Goal: Task Accomplishment & Management: Use online tool/utility

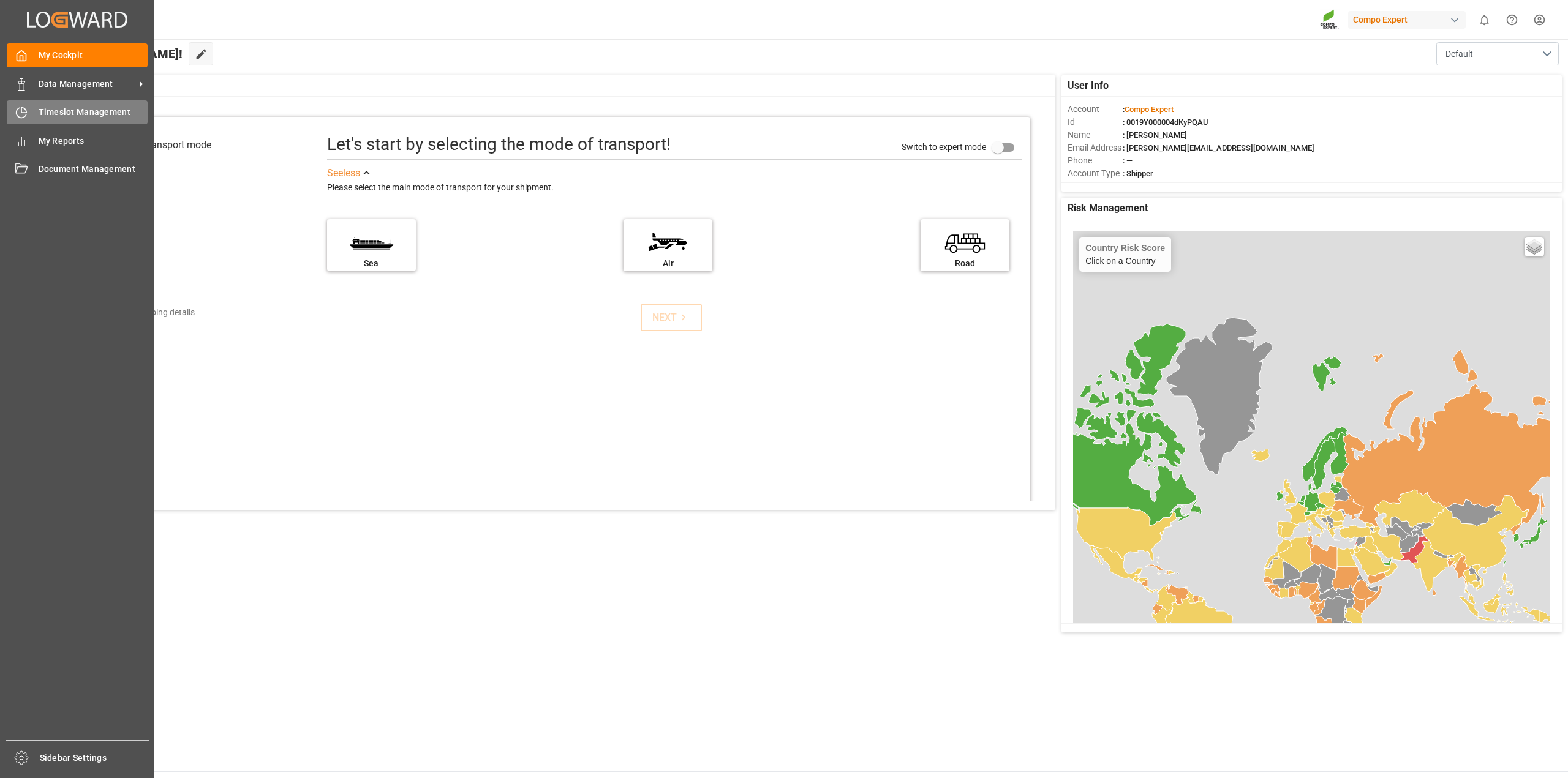
click at [21, 109] on icon at bounding box center [23, 110] width 5 height 5
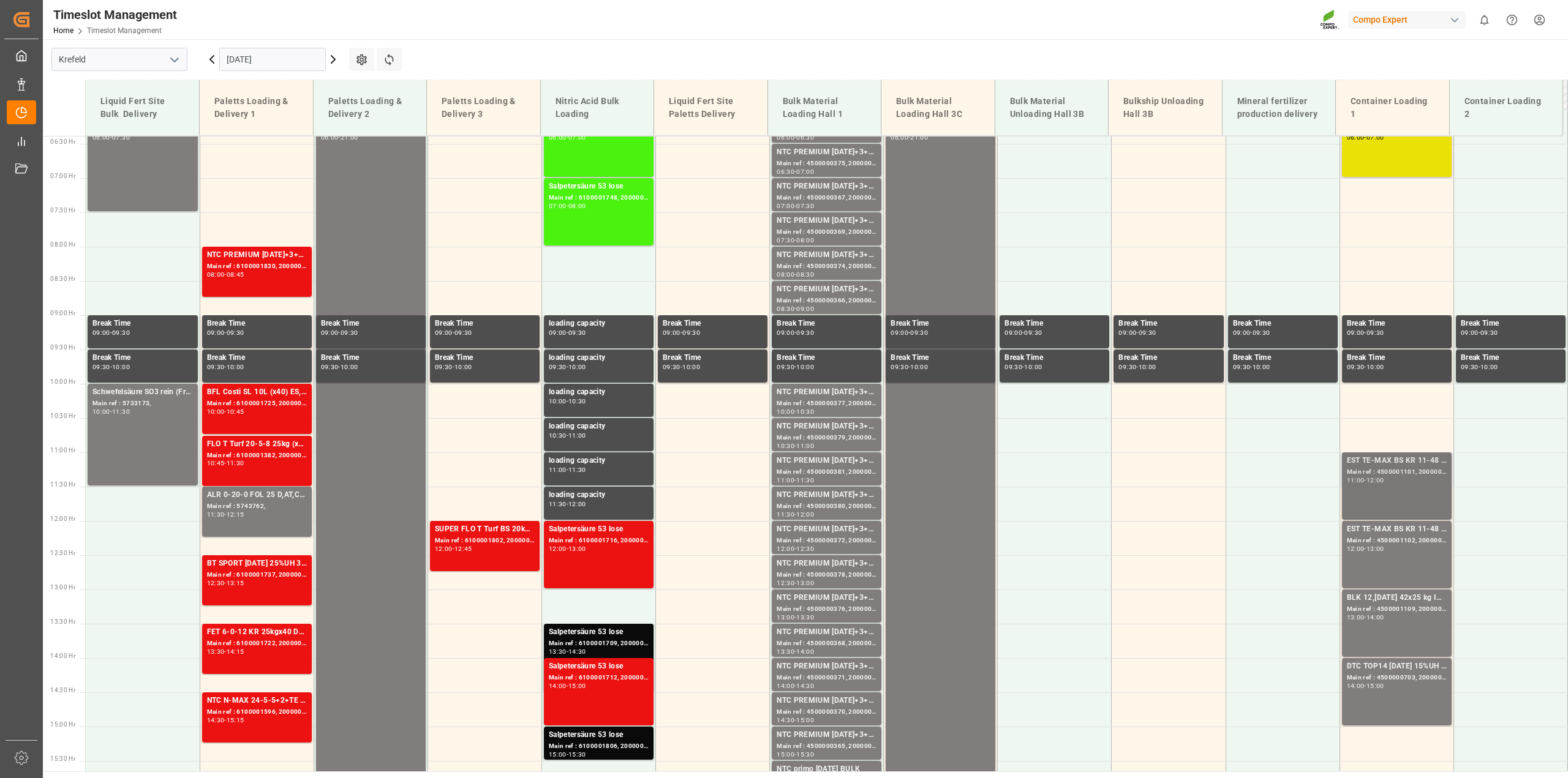
scroll to position [438, 0]
click at [1381, 474] on div "Main ref : 4500001101, 2000001085" at bounding box center [1397, 472] width 100 height 10
click at [1377, 522] on div "EST TE-MAX BS KR 11-48 1000kg BB Main ref : 4500001102, 2000001085 12:00 - 13:00" at bounding box center [1397, 554] width 110 height 67
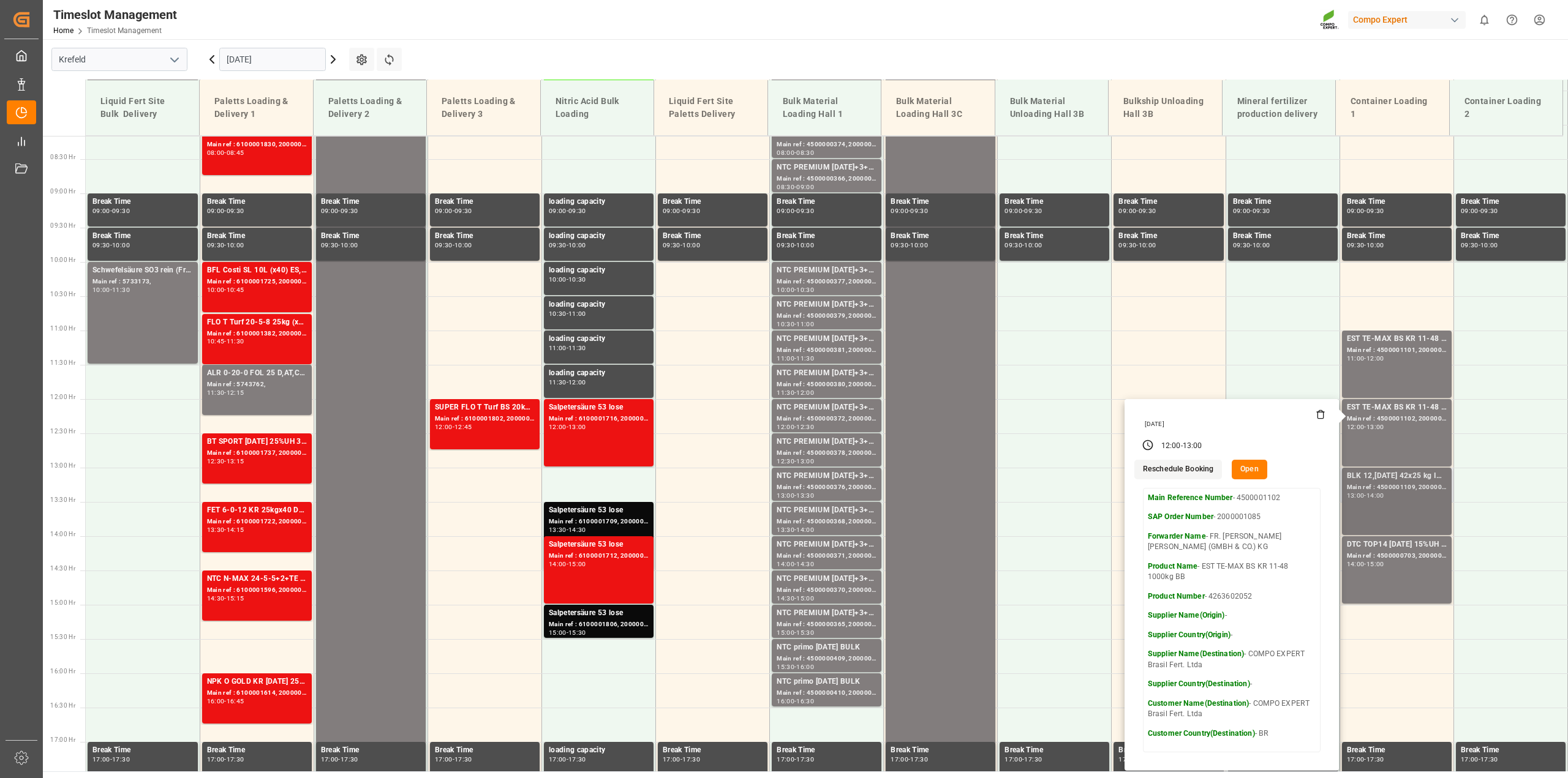
scroll to position [561, 0]
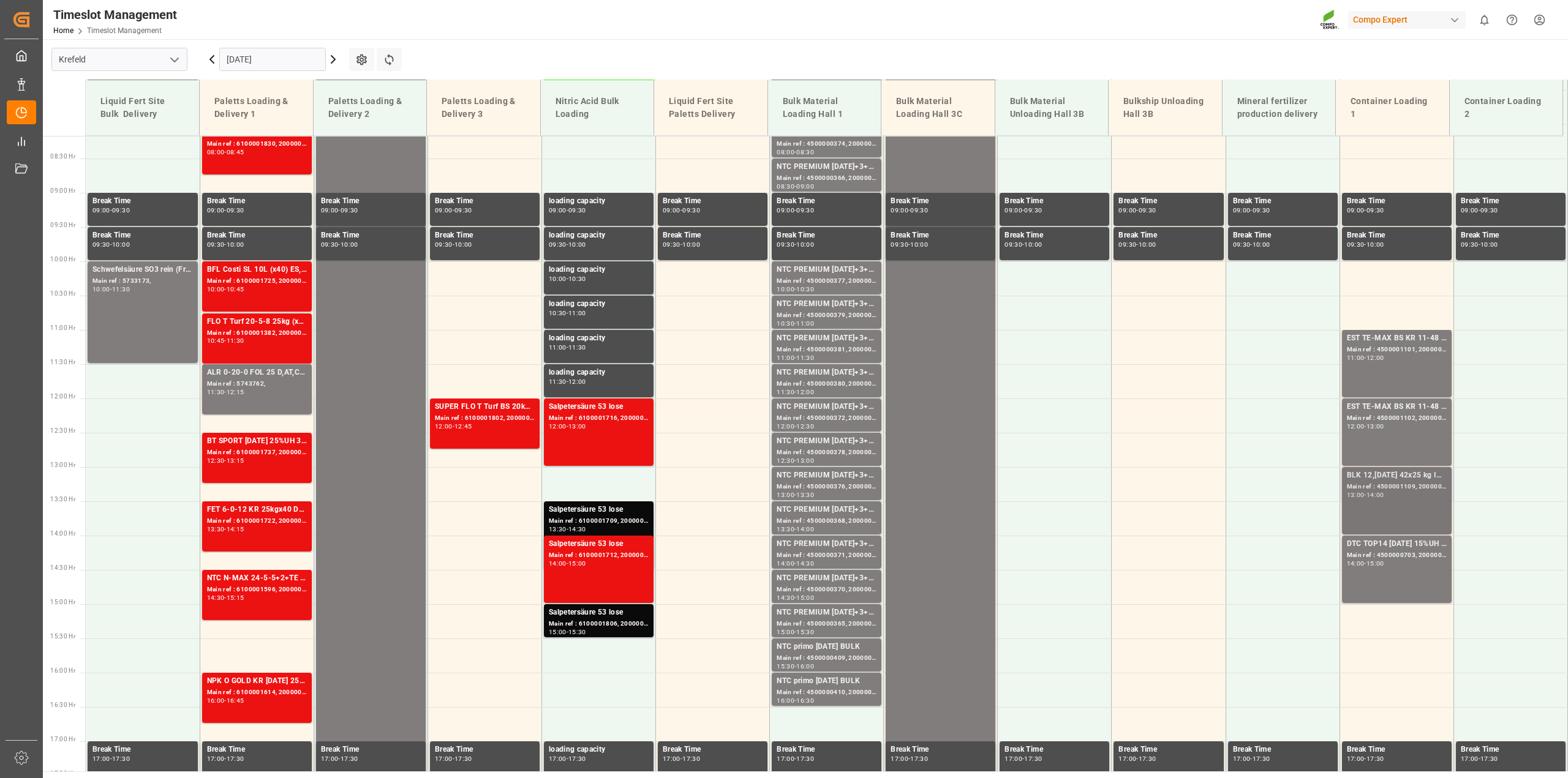
click at [1394, 490] on div "Main ref : 4500001109, 2000001158" at bounding box center [1397, 487] width 100 height 10
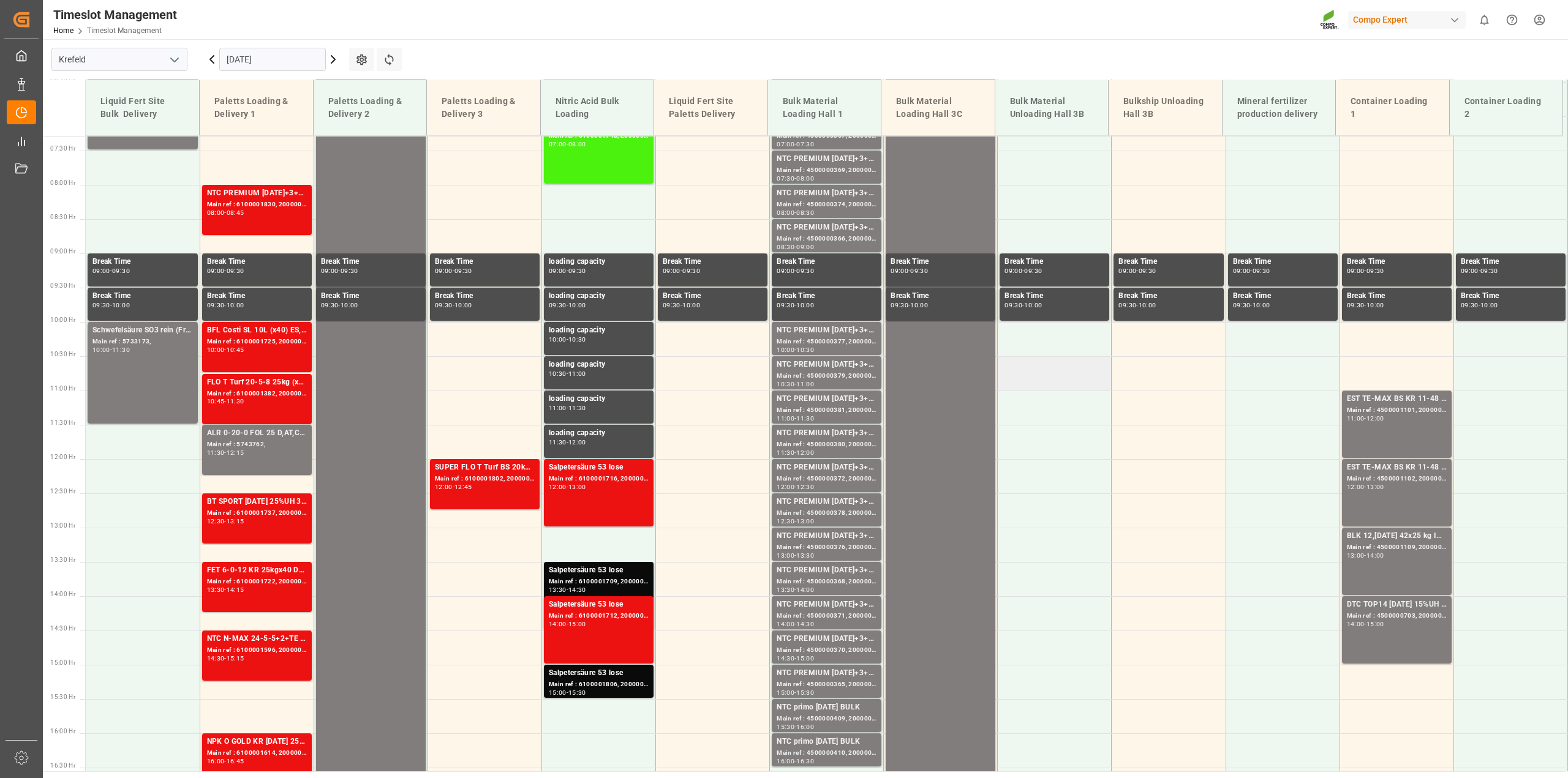
scroll to position [499, 0]
click at [234, 62] on input "[DATE]" at bounding box center [273, 59] width 107 height 23
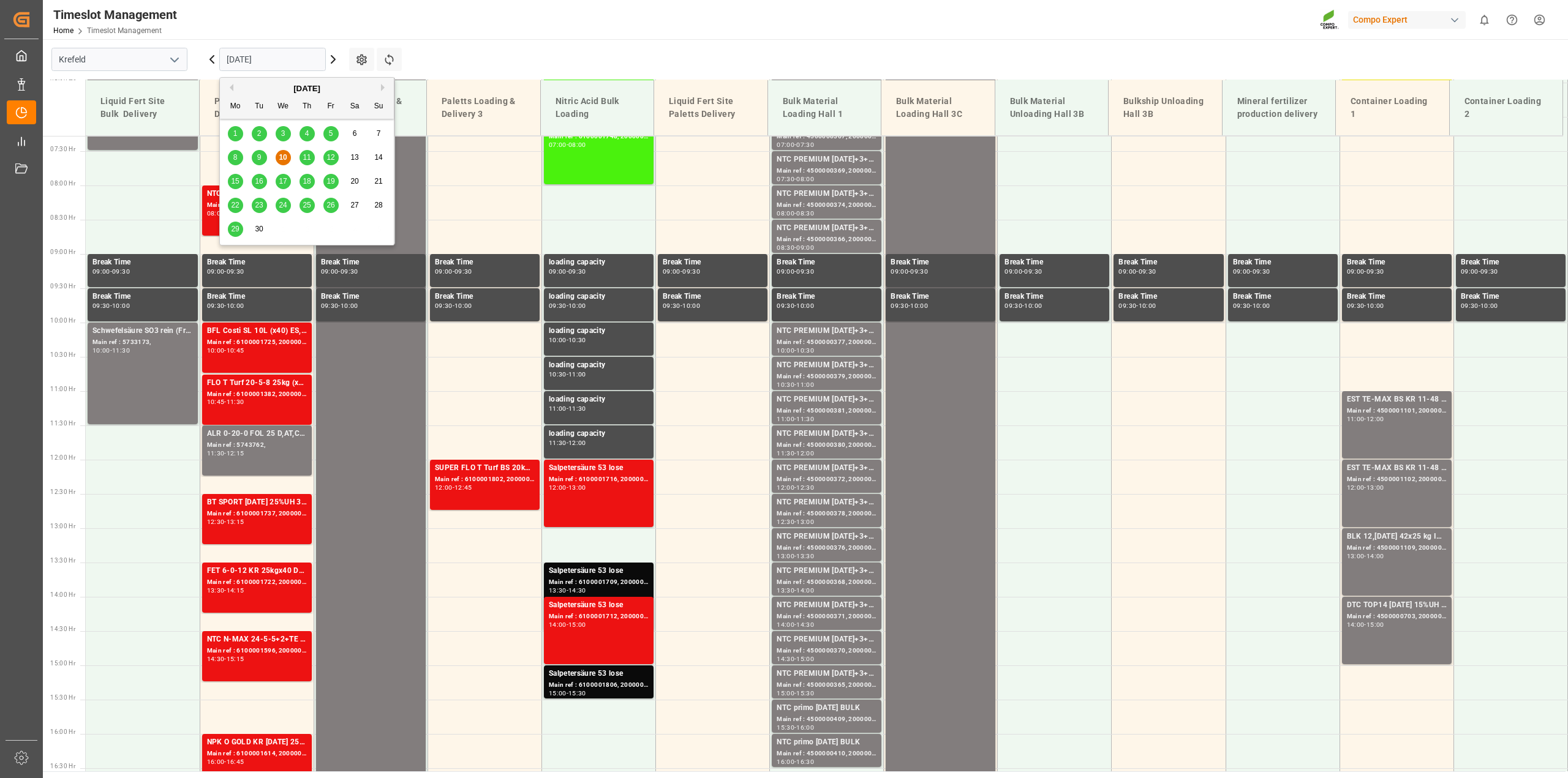
click at [332, 154] on span "12" at bounding box center [330, 157] width 8 height 9
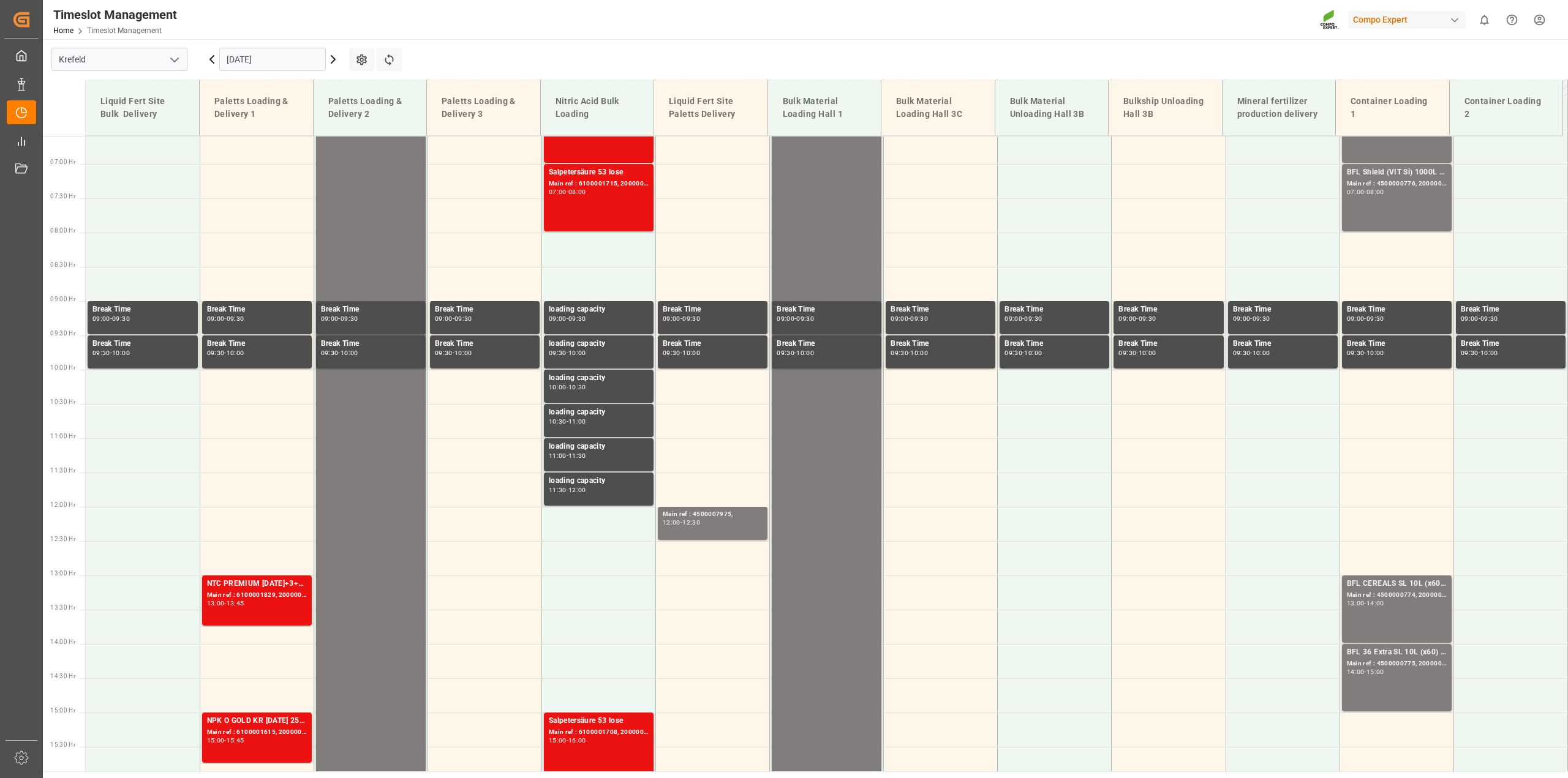
scroll to position [451, 0]
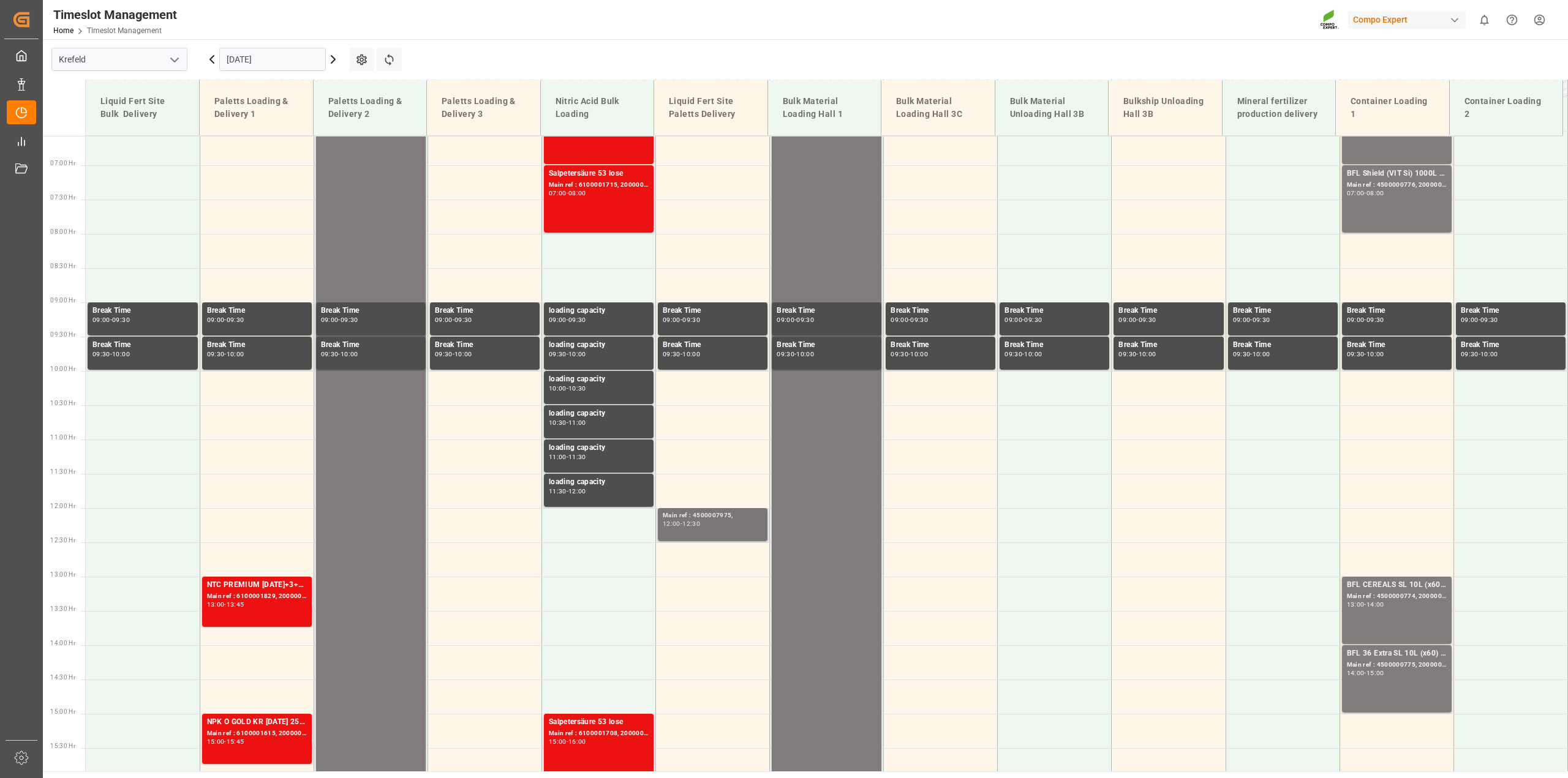
click at [694, 531] on div "Main ref : 4500007975, 12:00 - 12:30" at bounding box center [712, 525] width 100 height 28
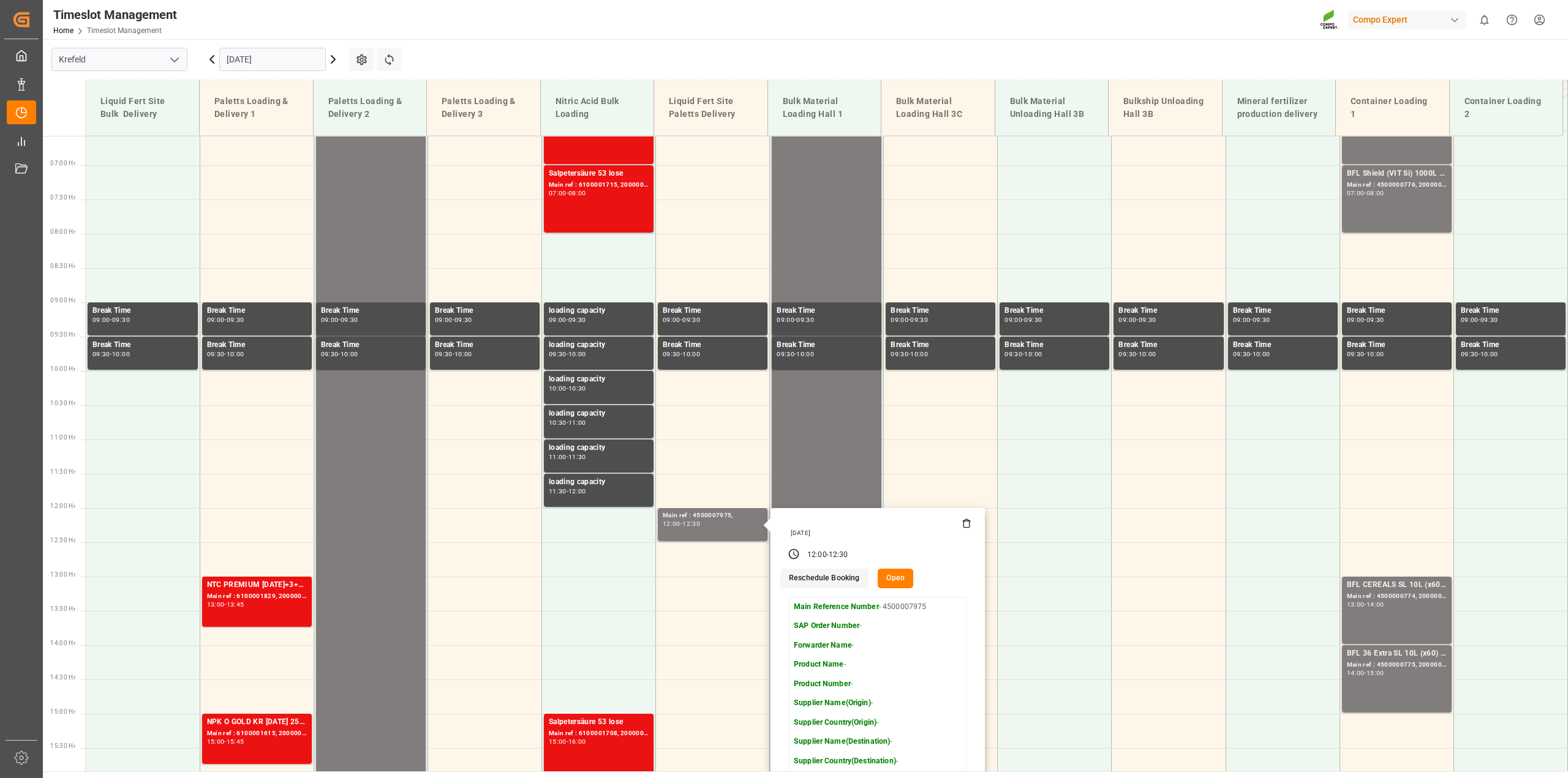
click at [886, 575] on button "Open" at bounding box center [895, 578] width 36 height 20
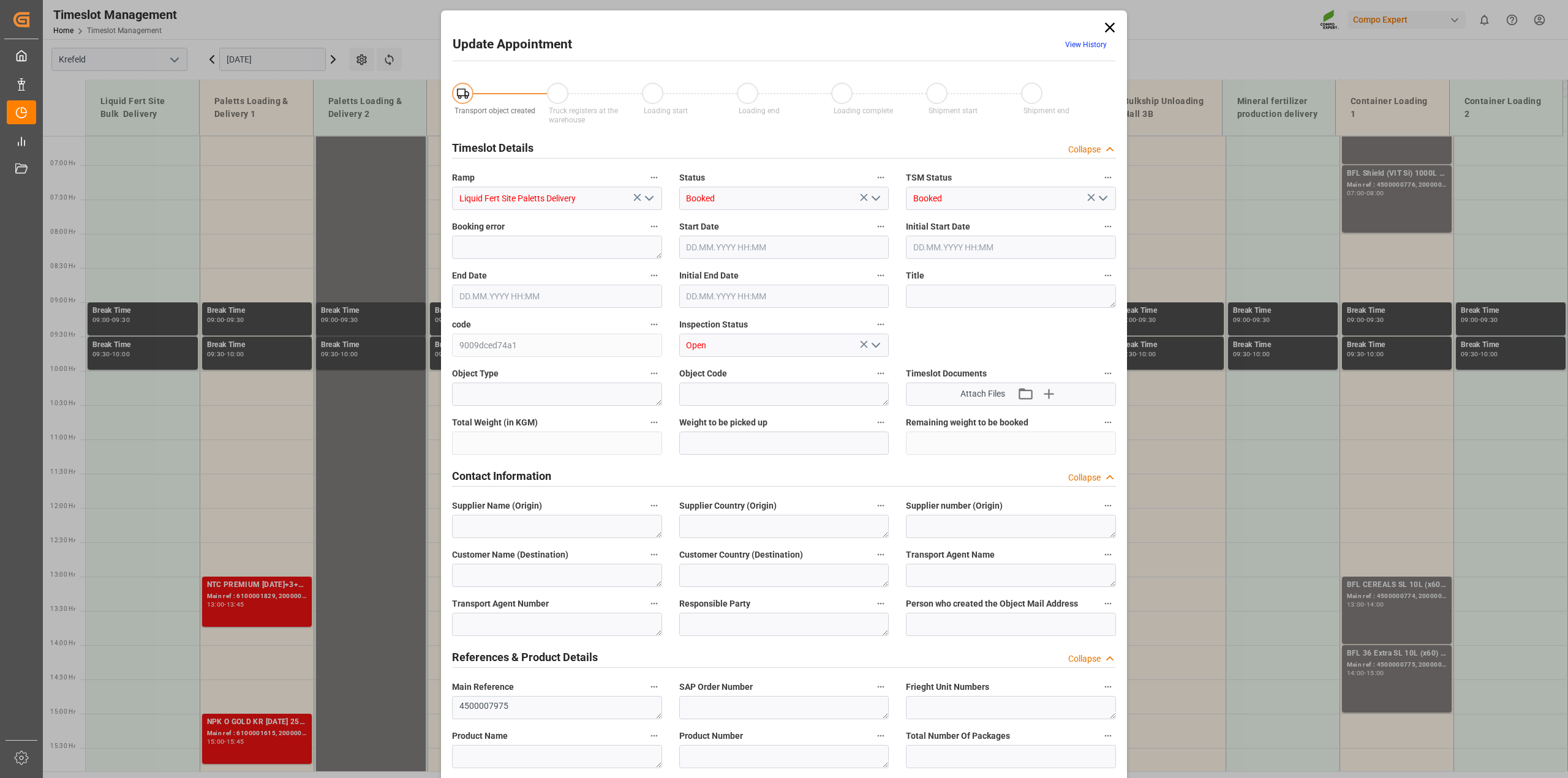
type input "[DATE] 12:00"
type input "[DATE] 12:30"
type input "[DATE] 07:48"
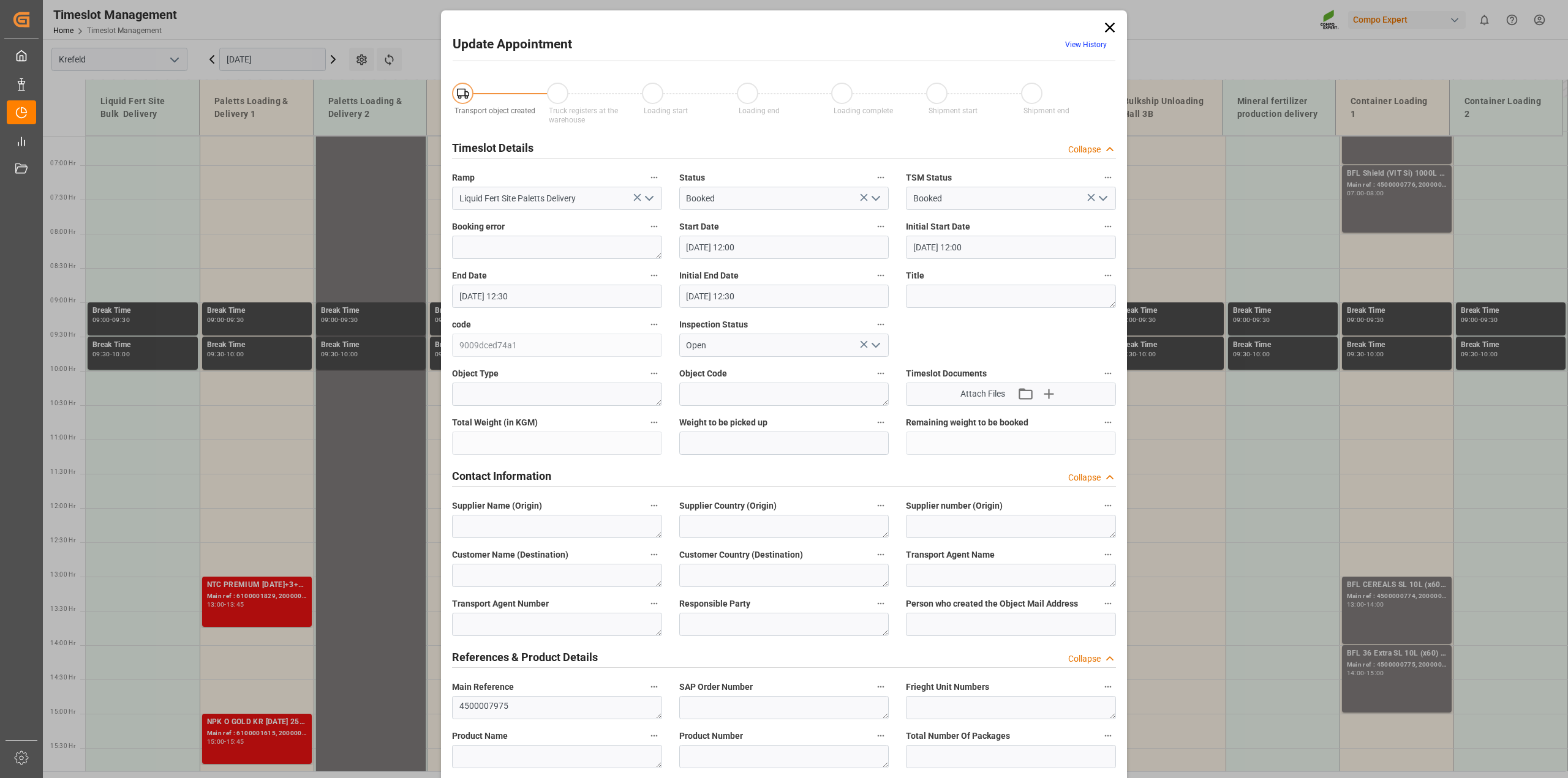
click at [1091, 47] on link "View History" at bounding box center [1086, 45] width 42 height 9
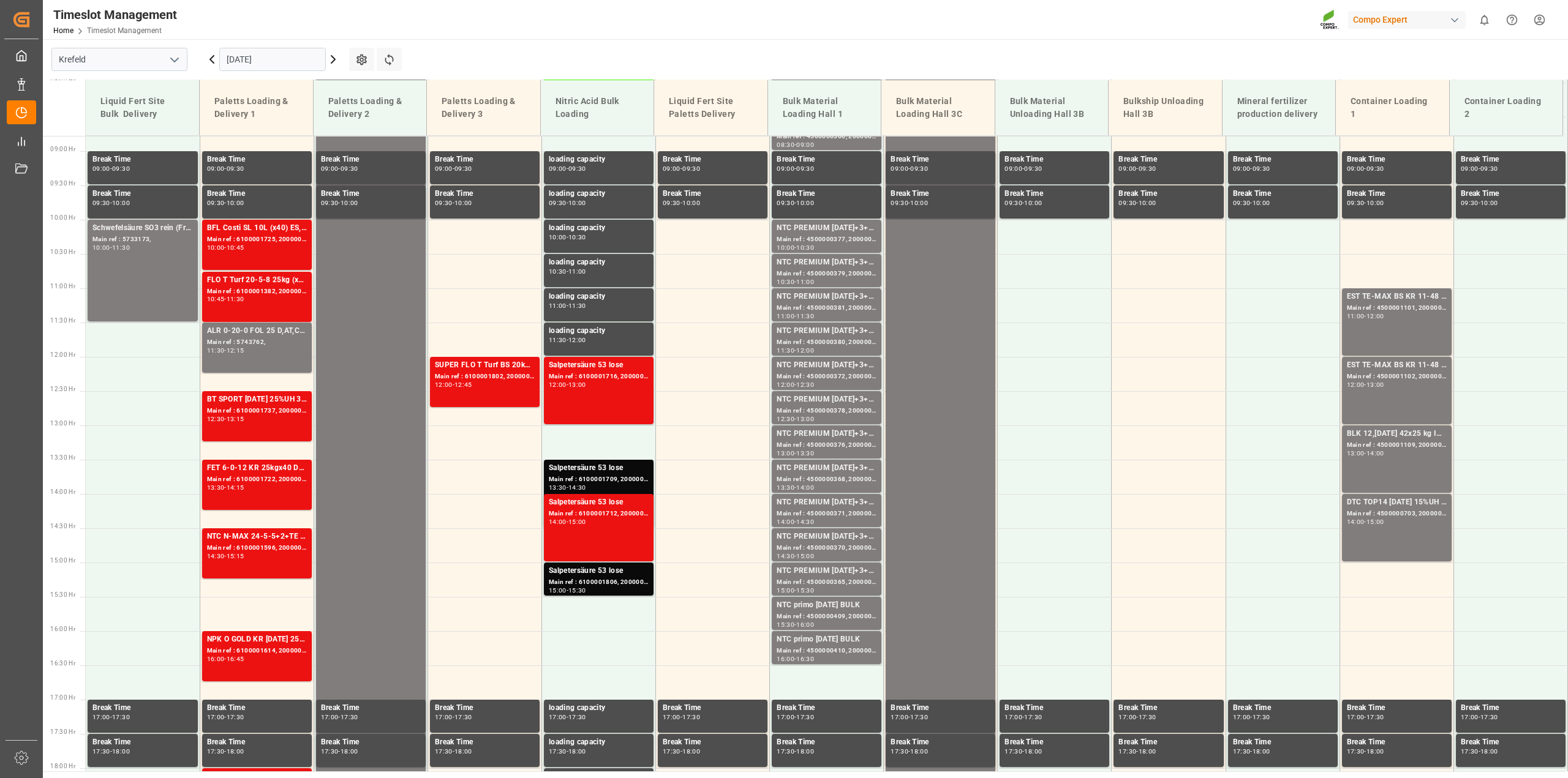
scroll to position [622, 0]
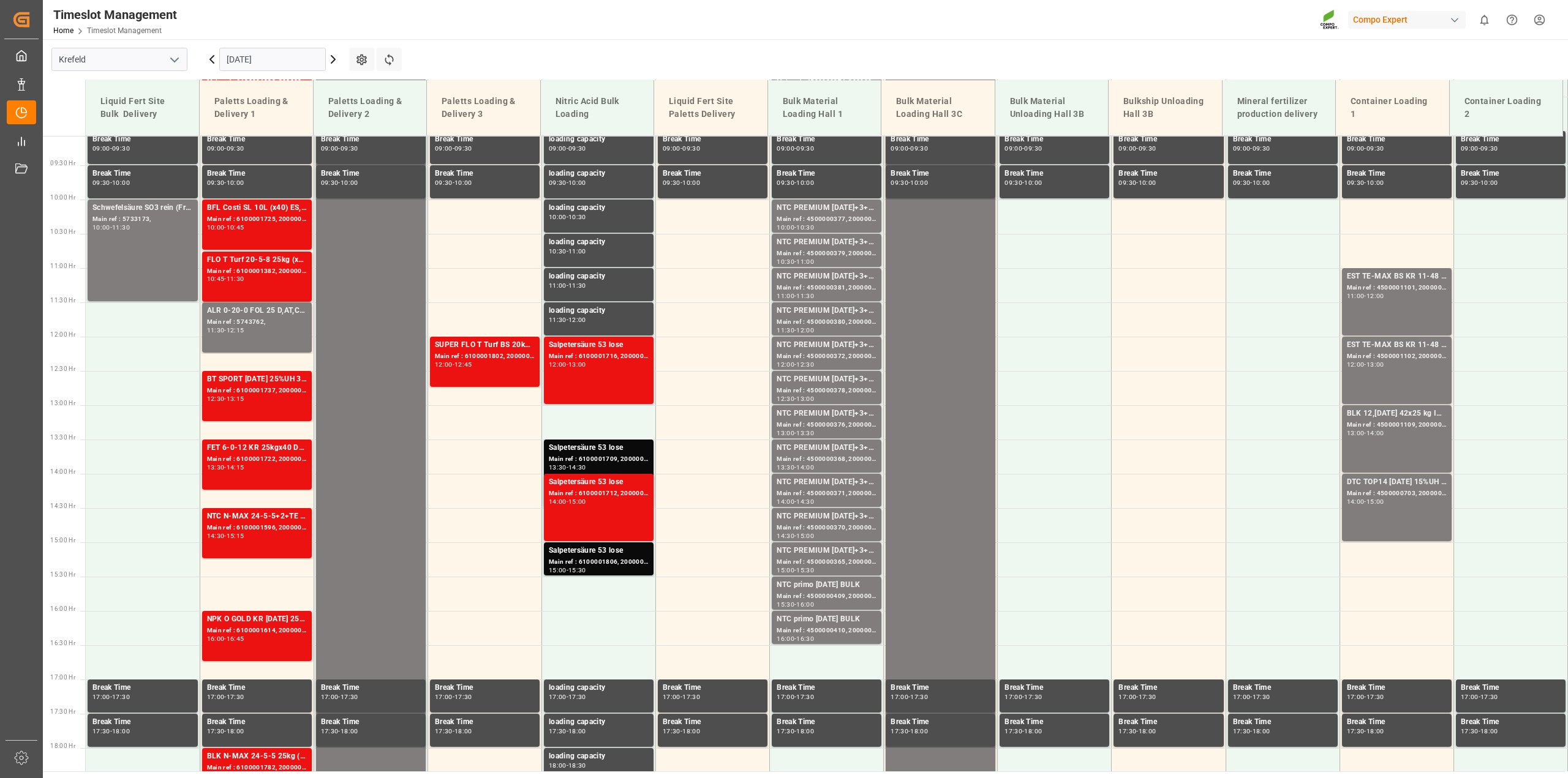
click at [318, 59] on div "[DATE]" at bounding box center [272, 59] width 153 height 40
click at [308, 60] on input "[DATE]" at bounding box center [273, 59] width 107 height 23
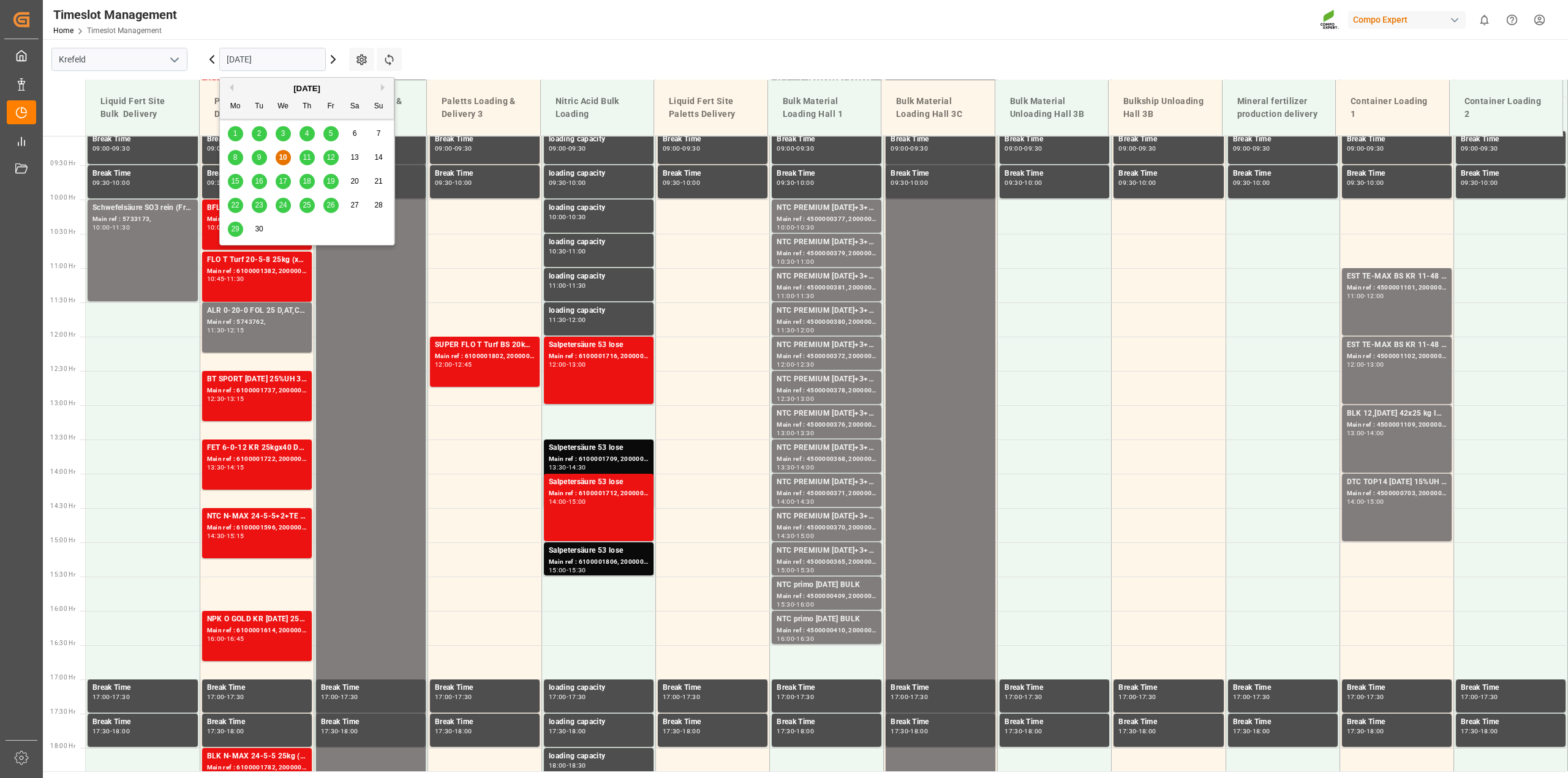
click at [311, 156] on div "11" at bounding box center [307, 158] width 15 height 15
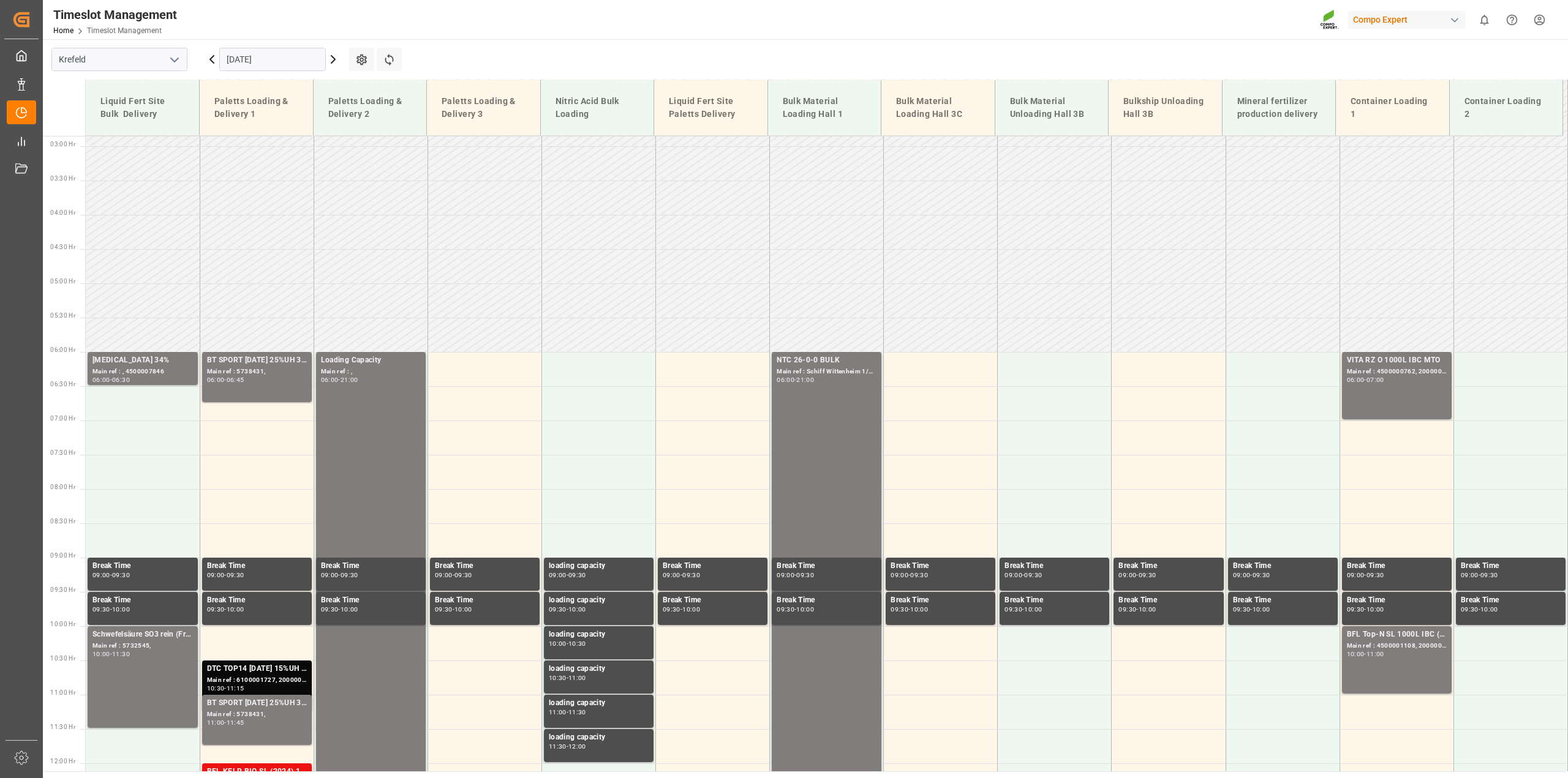
scroll to position [194, 0]
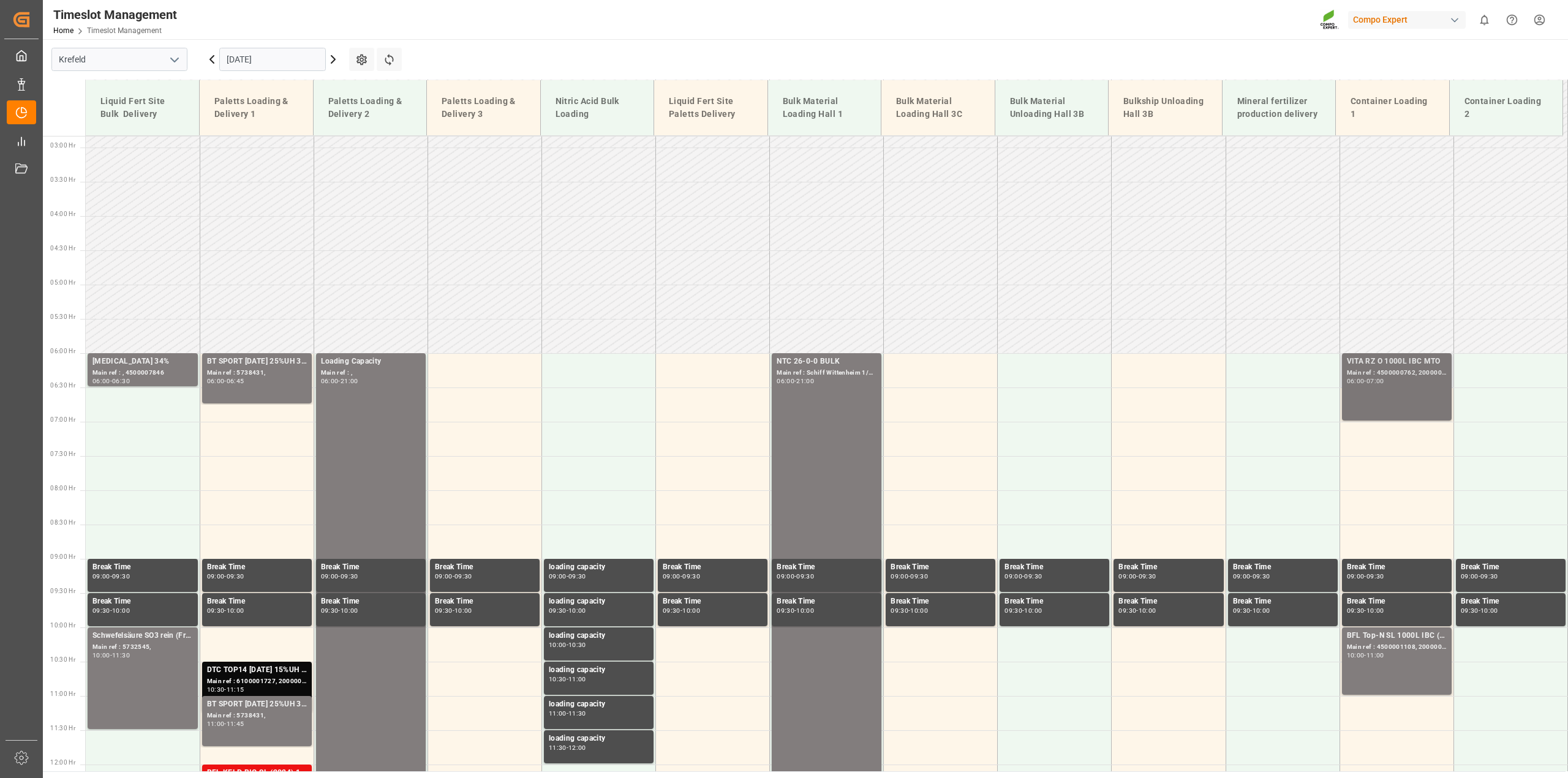
click at [1405, 375] on div "Main ref : 4500000762, 2000000481" at bounding box center [1397, 373] width 100 height 10
click at [1356, 364] on div "VITA RZ O 1000L IBC MTO" at bounding box center [1397, 362] width 100 height 12
